Goal: Task Accomplishment & Management: Manage account settings

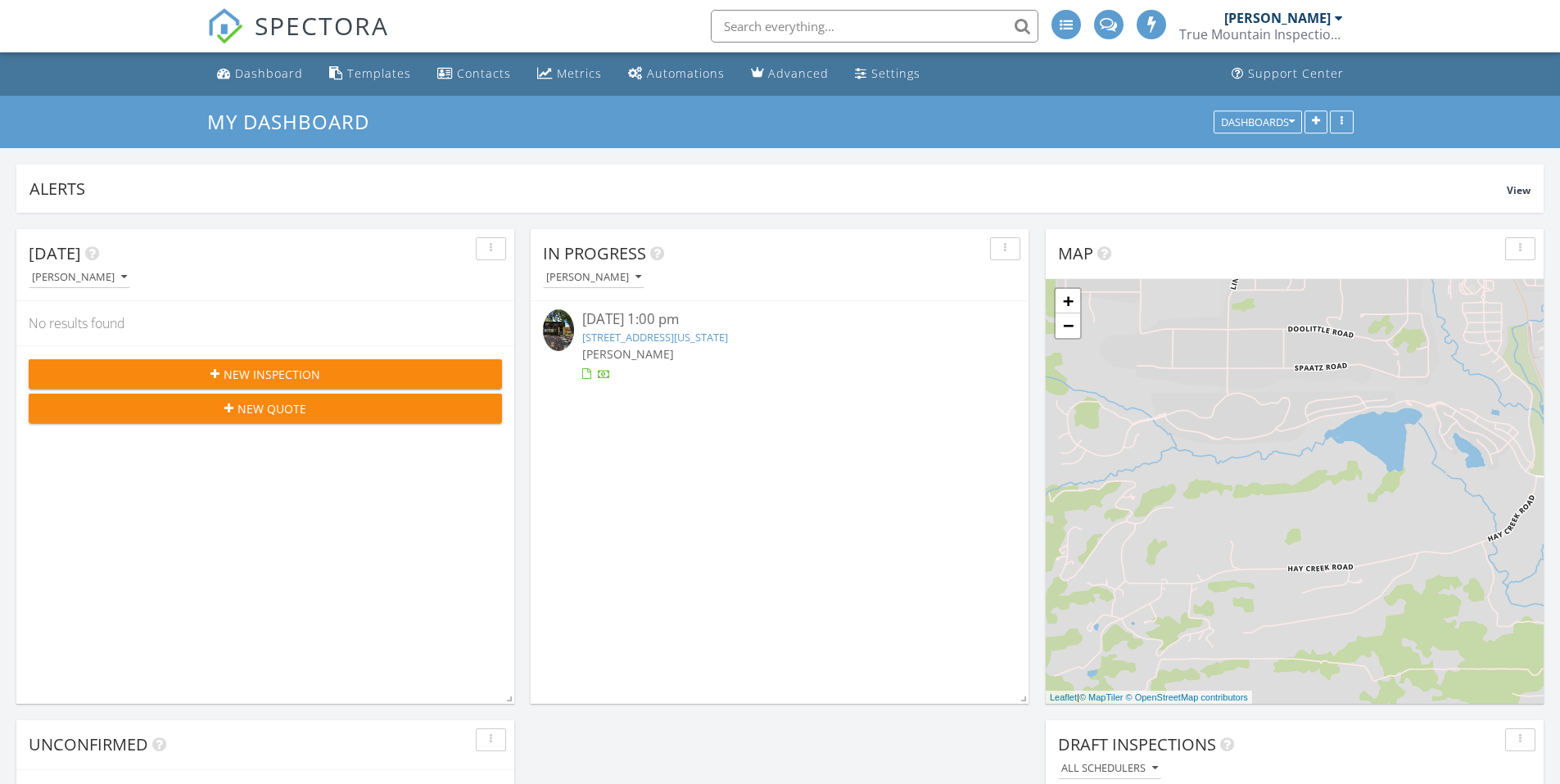
scroll to position [8, 8]
click at [704, 336] on link "[STREET_ADDRESS][US_STATE]" at bounding box center [655, 337] width 145 height 15
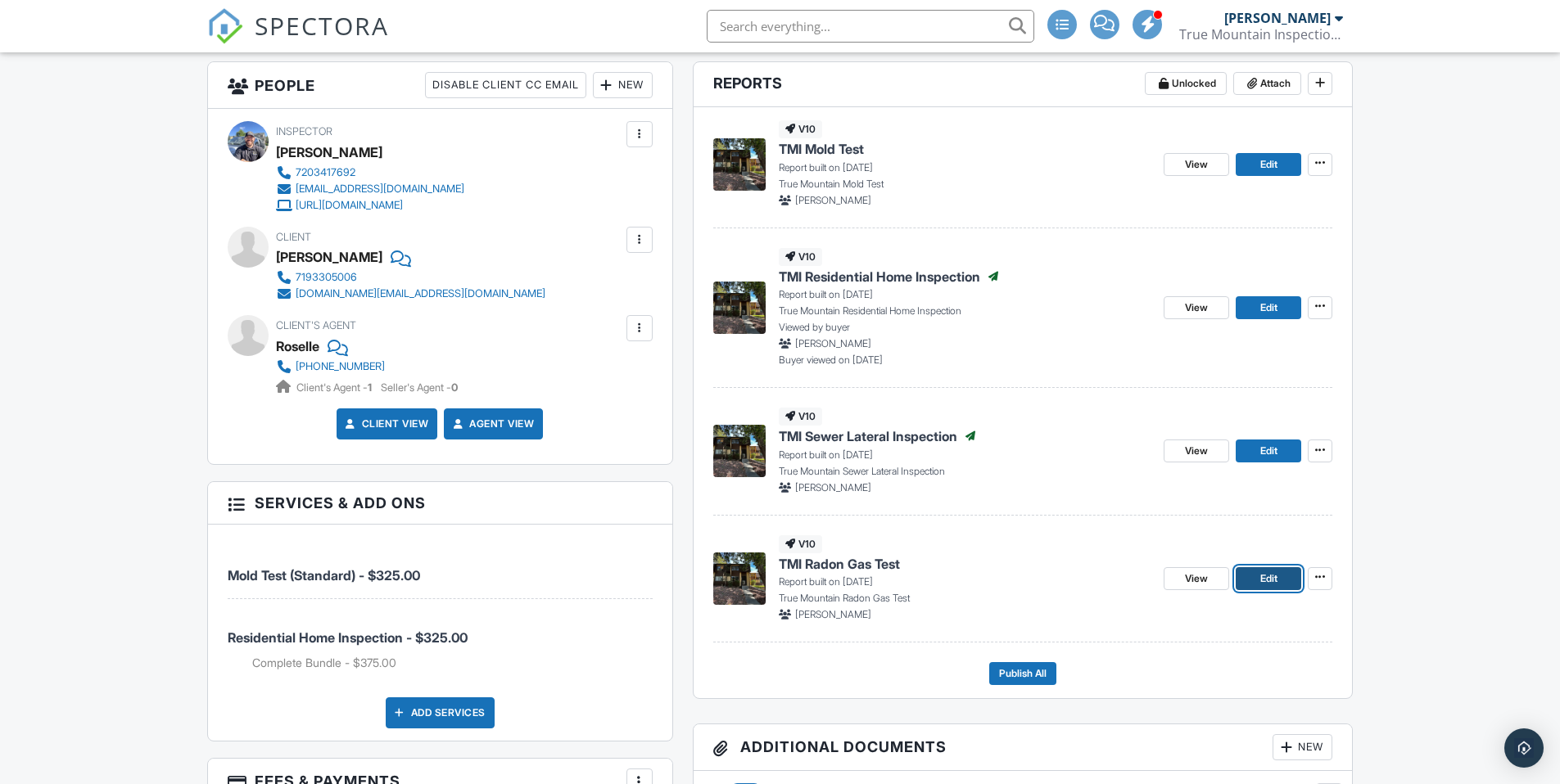
click at [1271, 580] on span "Edit" at bounding box center [1268, 579] width 17 height 17
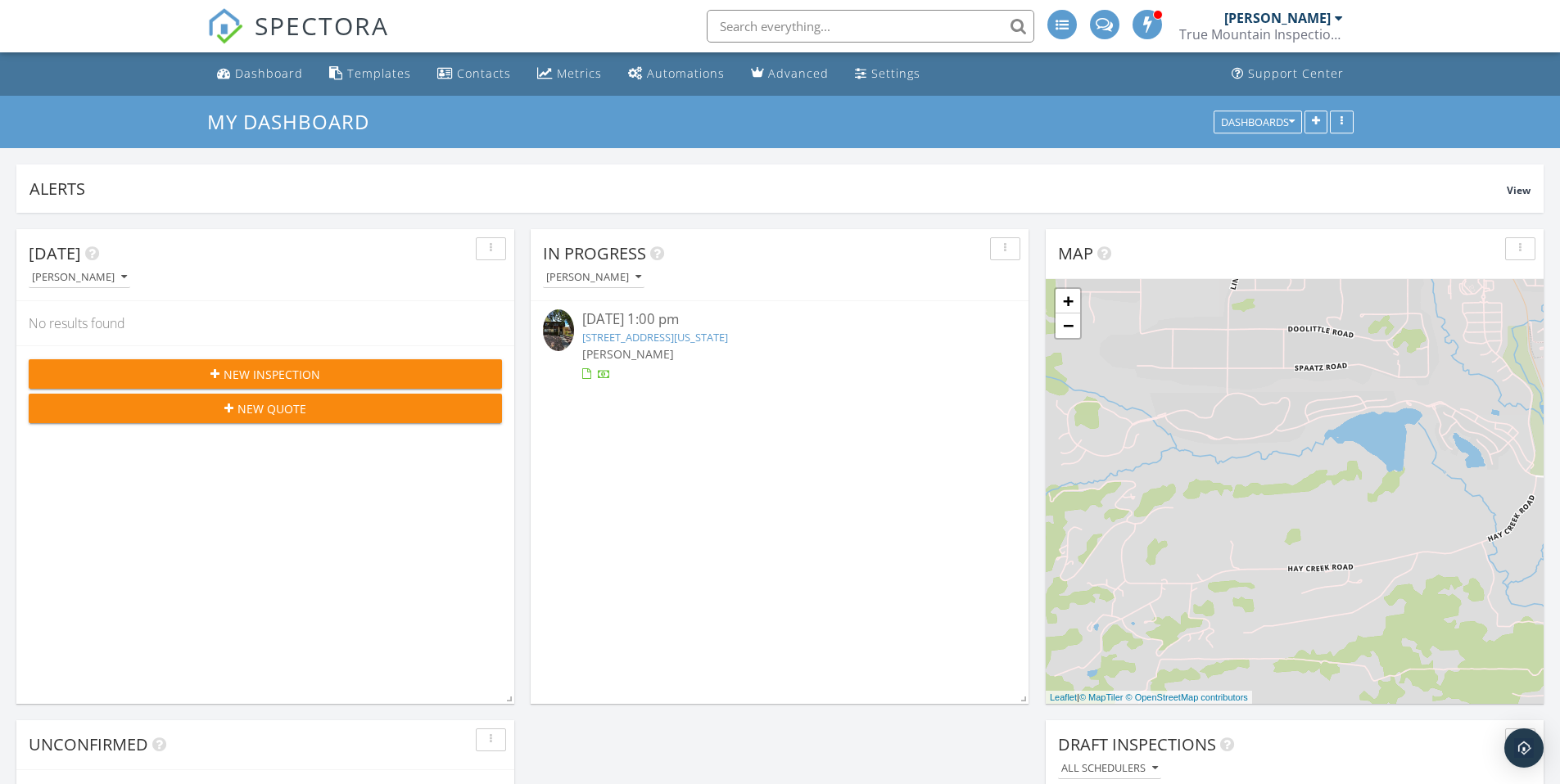
scroll to position [434, 498]
